Goal: Check status

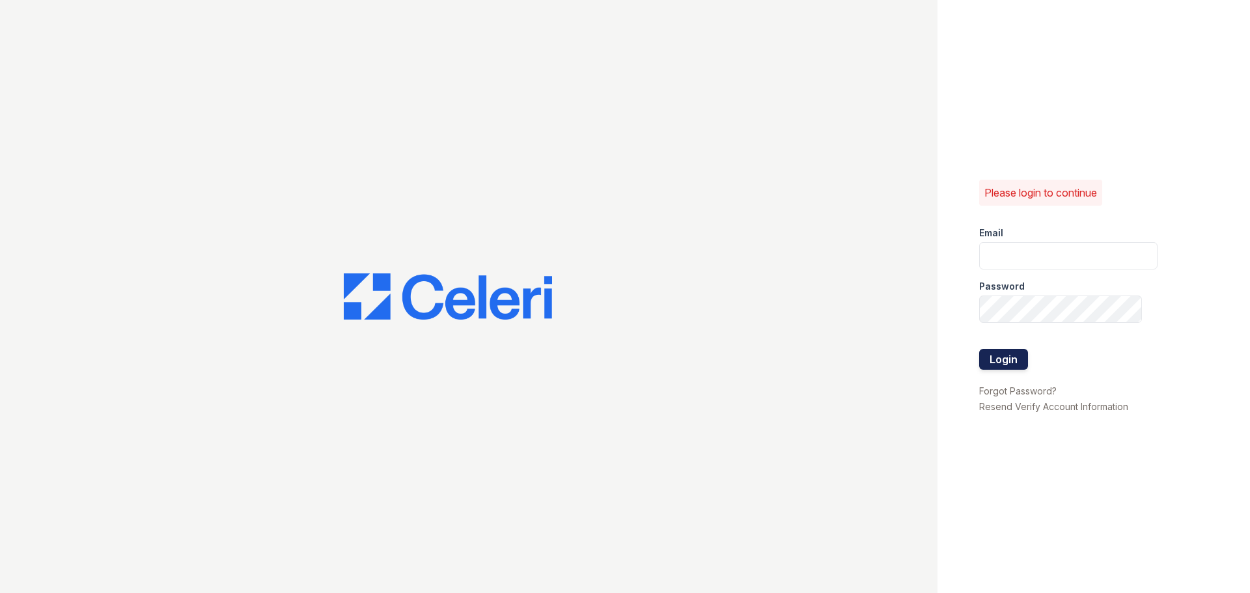
type input "kjackson@mmgmgt.com"
click at [1002, 350] on button "Login" at bounding box center [1003, 359] width 49 height 21
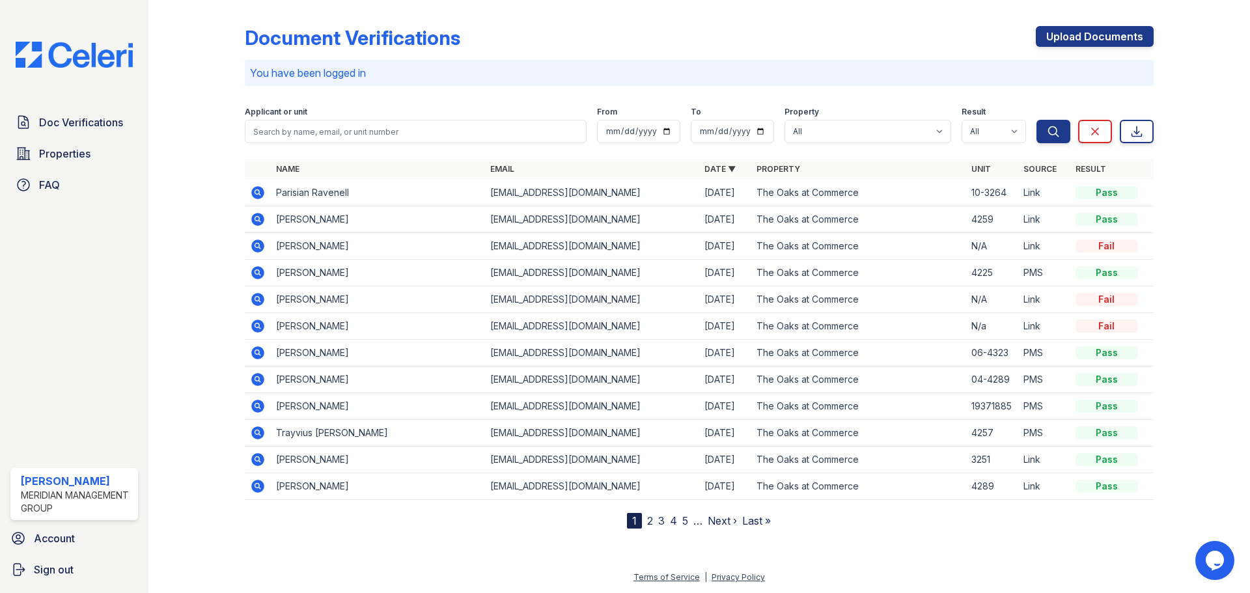
click at [262, 246] on icon at bounding box center [257, 246] width 13 height 13
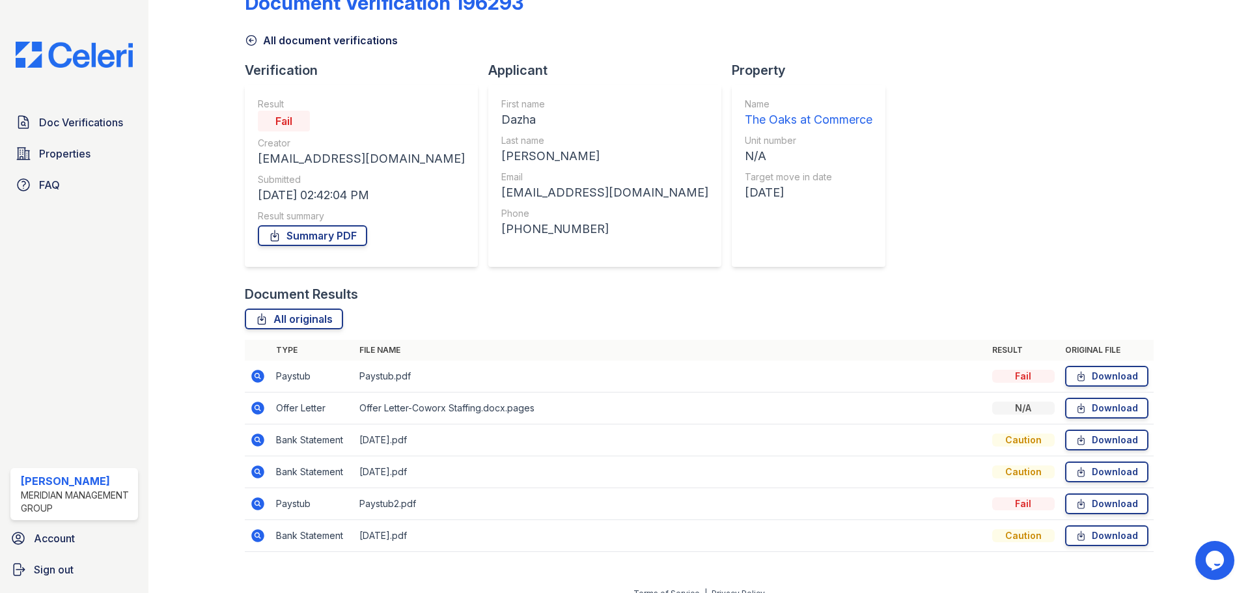
scroll to position [51, 0]
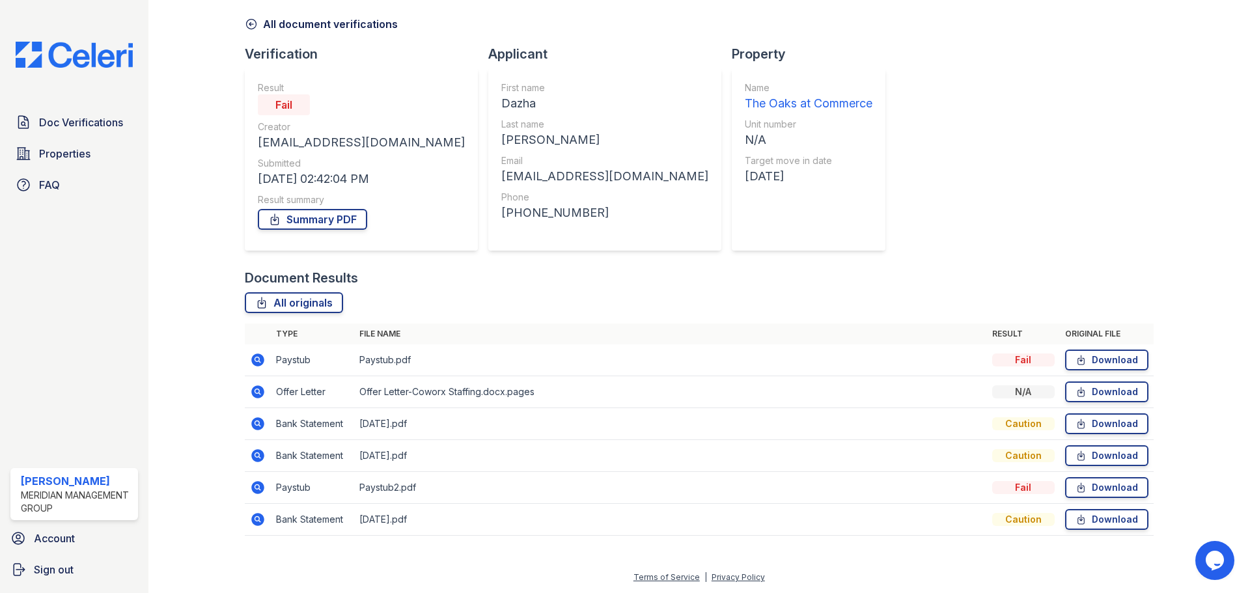
click at [255, 372] on td at bounding box center [258, 361] width 26 height 32
click at [260, 366] on icon at bounding box center [258, 360] width 16 height 16
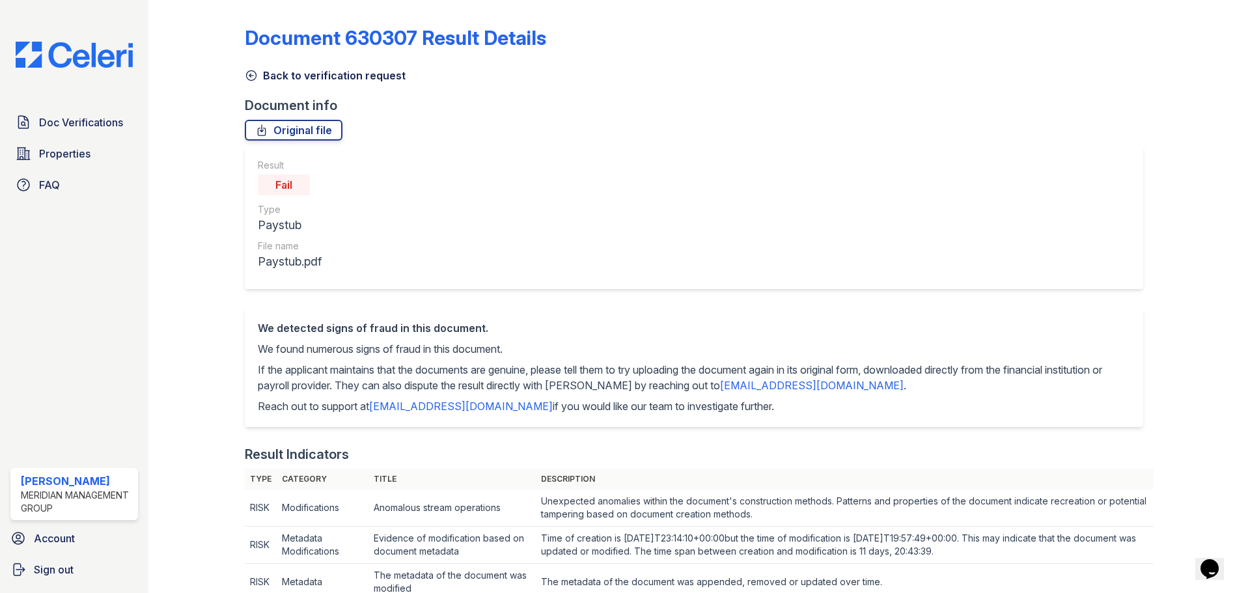
click at [341, 81] on link "Back to verification request" at bounding box center [325, 76] width 161 height 16
